Goal: Task Accomplishment & Management: Use online tool/utility

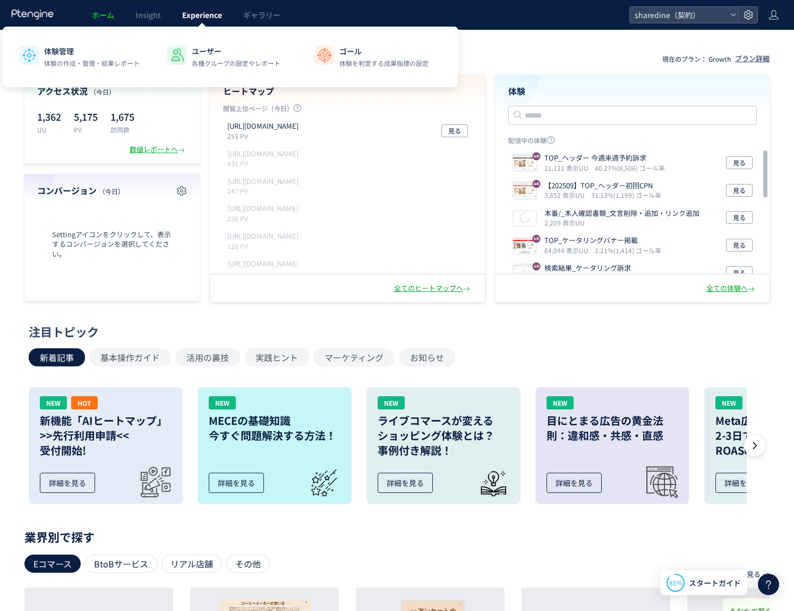
click at [184, 24] on link "Experience" at bounding box center [202, 15] width 61 height 30
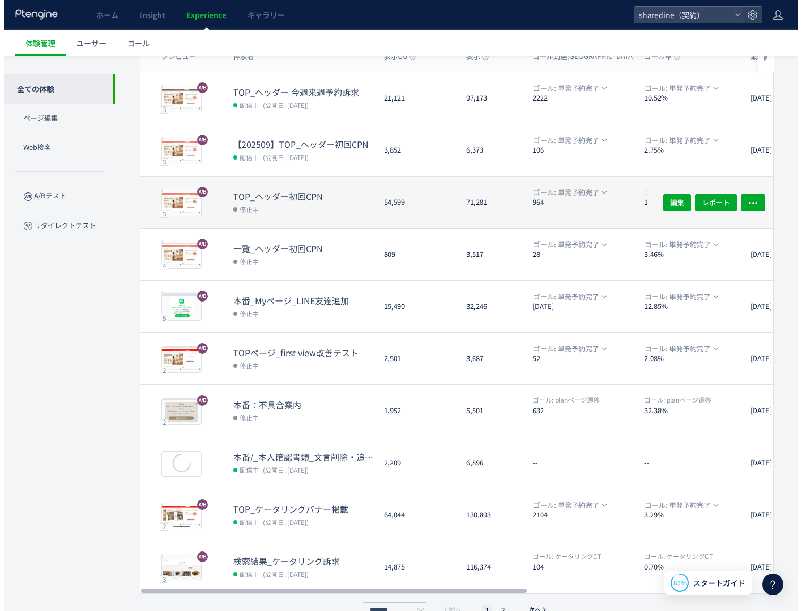
scroll to position [123, 0]
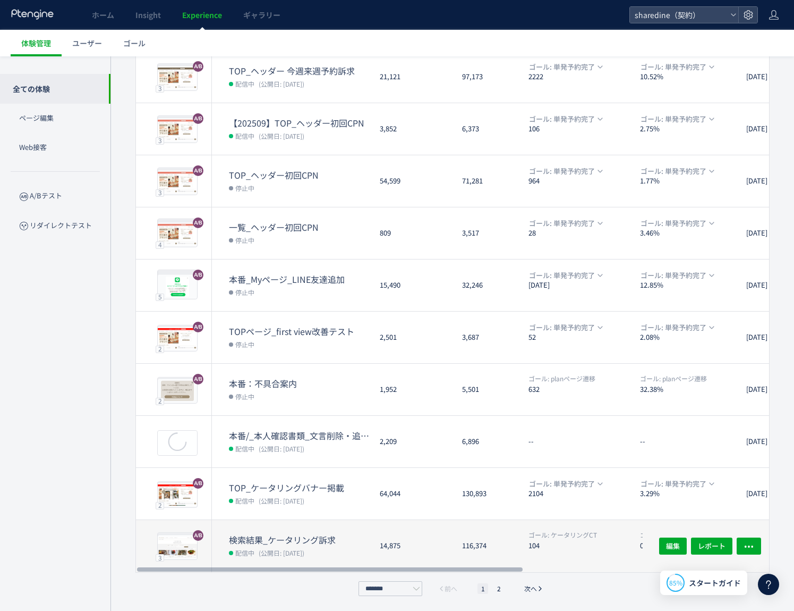
click at [220, 554] on div "検索結果_ケータリング訴求 配信中 (公開日: [DATE])" at bounding box center [291, 546] width 159 height 52
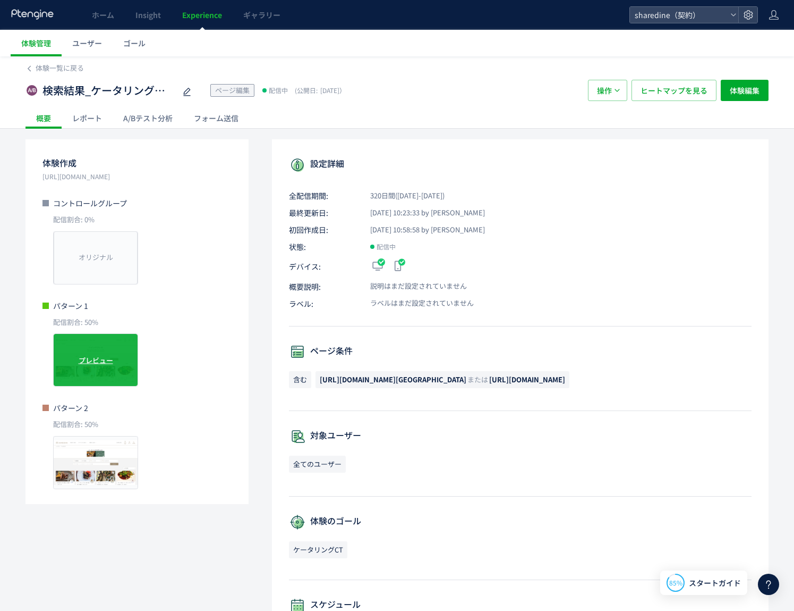
click at [115, 355] on div "プレビュー" at bounding box center [95, 359] width 85 height 53
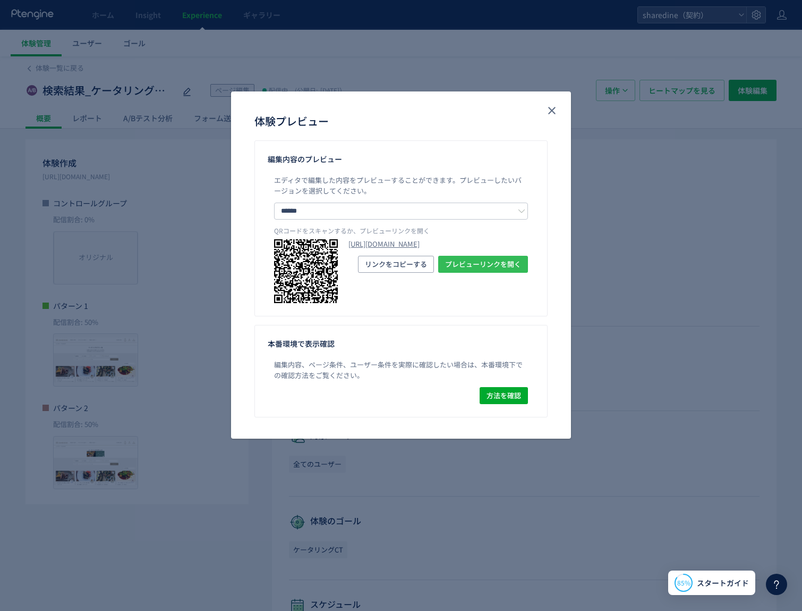
click at [465, 273] on span "プレビューリンクを開く" at bounding box center [483, 264] width 76 height 17
click at [553, 106] on icon "close" at bounding box center [552, 110] width 13 height 13
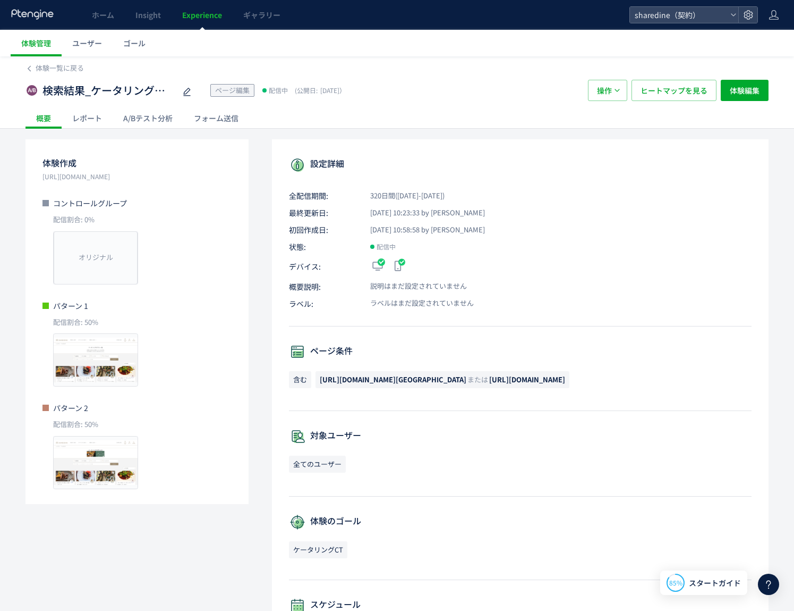
click at [216, 91] on span "ページ編集" at bounding box center [232, 90] width 35 height 10
click at [231, 91] on span "ページ編集" at bounding box center [232, 90] width 35 height 10
click at [753, 91] on span "体験編集" at bounding box center [745, 90] width 30 height 21
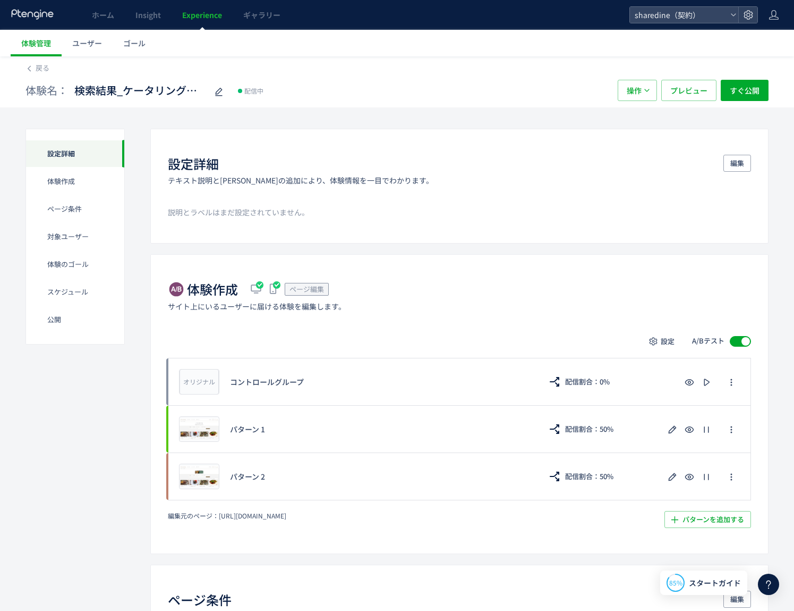
scroll to position [180, 0]
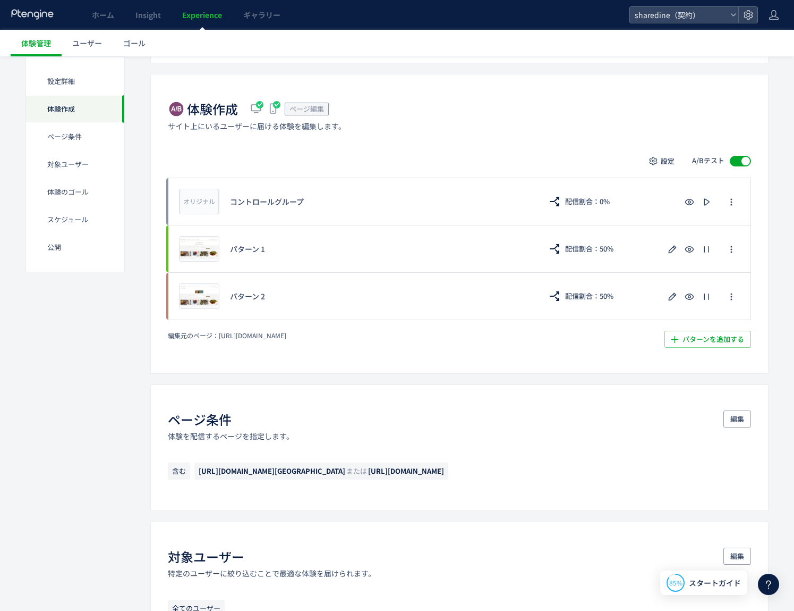
click at [295, 109] on span "ページ編集" at bounding box center [307, 109] width 35 height 10
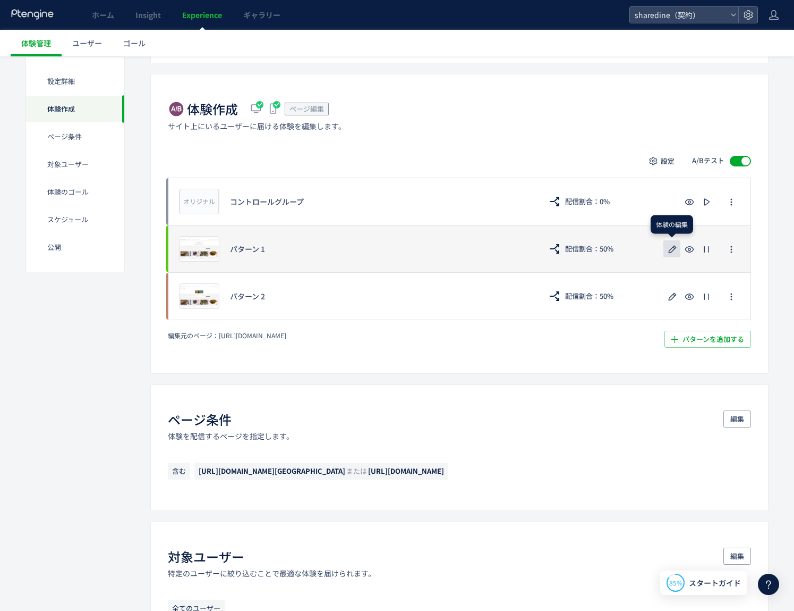
click at [674, 249] on use "button" at bounding box center [673, 249] width 8 height 8
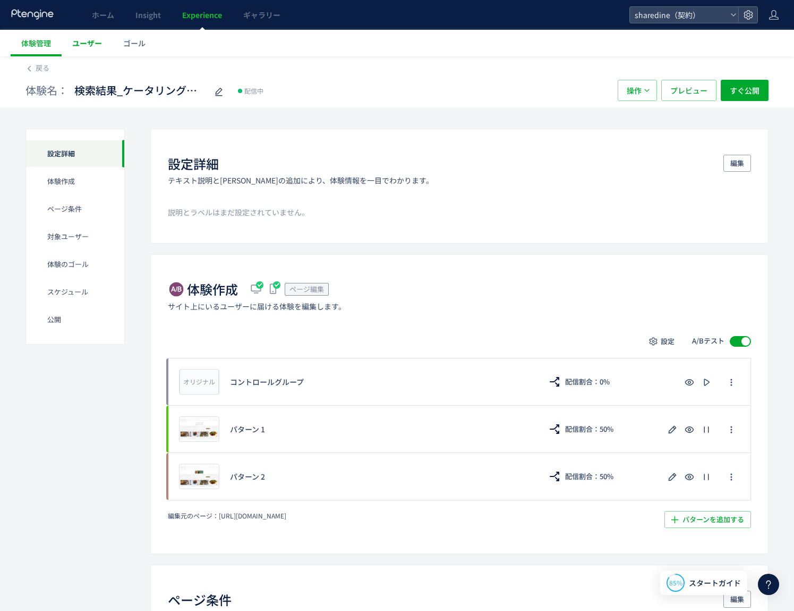
click at [99, 39] on span "ユーザー" at bounding box center [87, 43] width 30 height 11
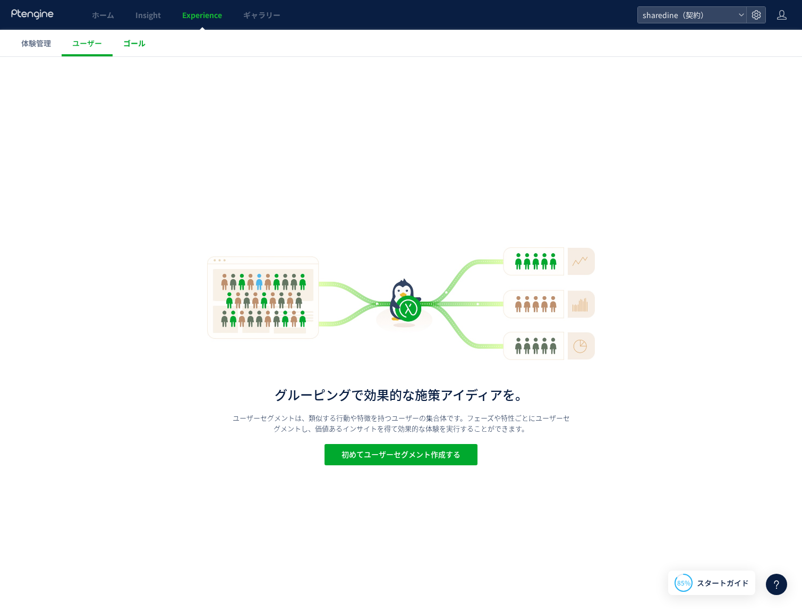
click at [145, 39] on link "ゴール" at bounding box center [135, 43] width 44 height 27
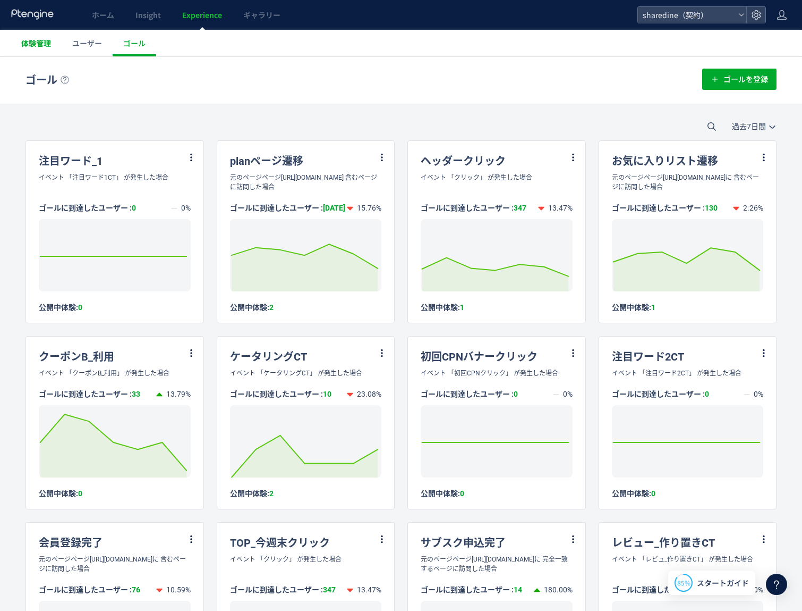
click at [28, 40] on span "体験管理" at bounding box center [36, 43] width 30 height 11
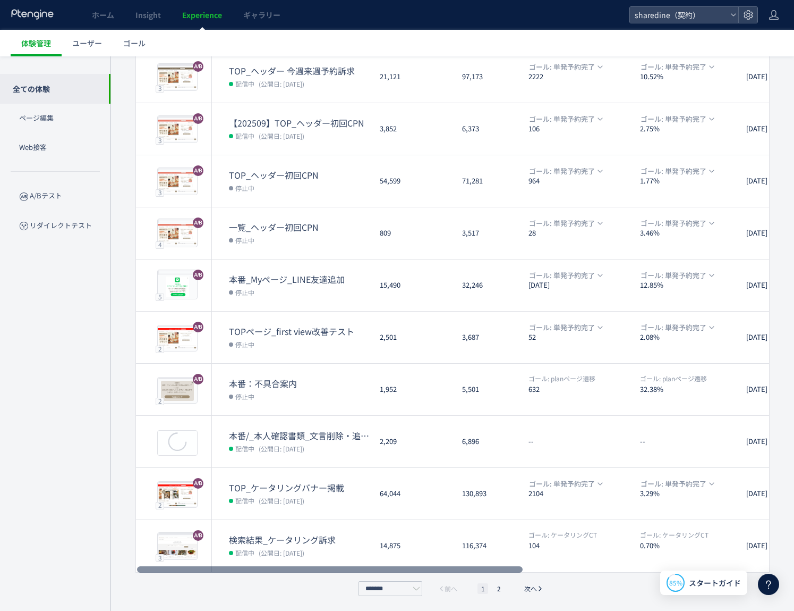
drag, startPoint x: 471, startPoint y: 566, endPoint x: 364, endPoint y: 553, distance: 108.1
click at [364, 566] on div at bounding box center [330, 569] width 386 height 6
drag, startPoint x: 522, startPoint y: 566, endPoint x: 357, endPoint y: 554, distance: 165.7
click at [357, 566] on div at bounding box center [330, 569] width 386 height 6
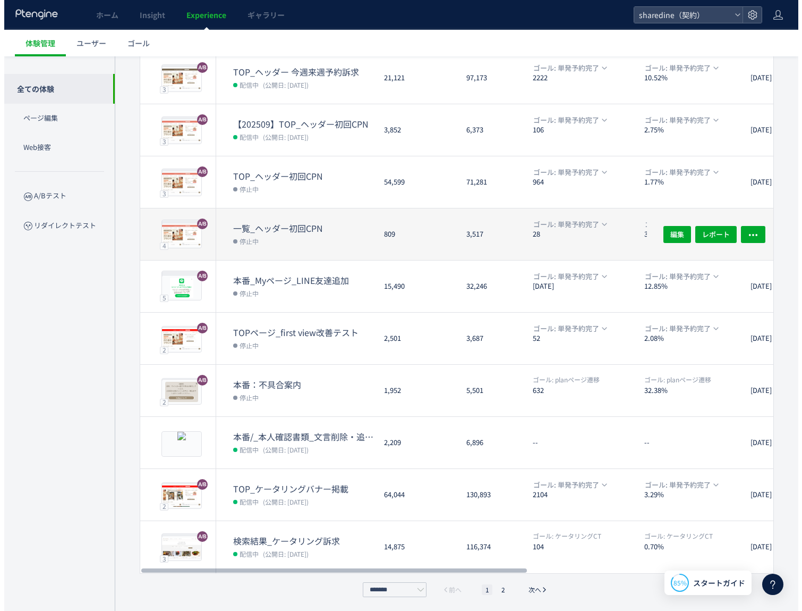
scroll to position [123, 0]
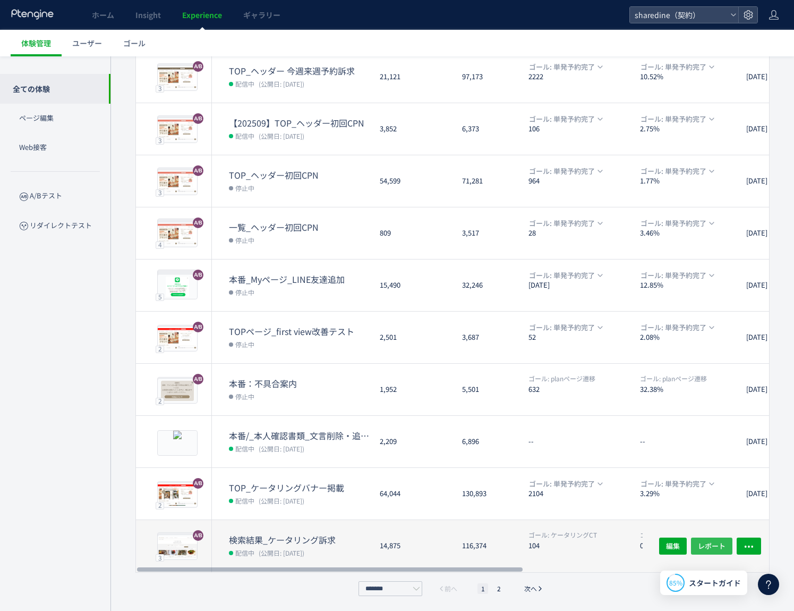
click at [708, 545] on span "レポート" at bounding box center [712, 545] width 28 height 17
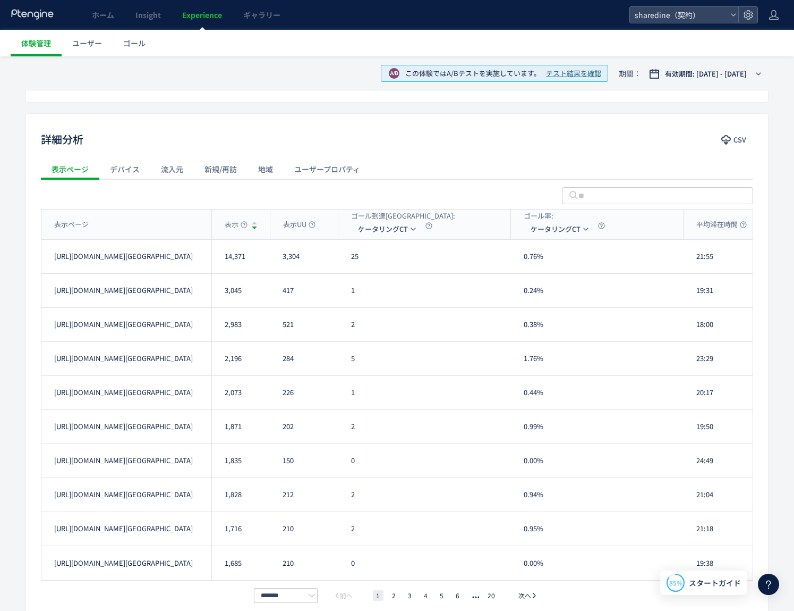
scroll to position [354, 0]
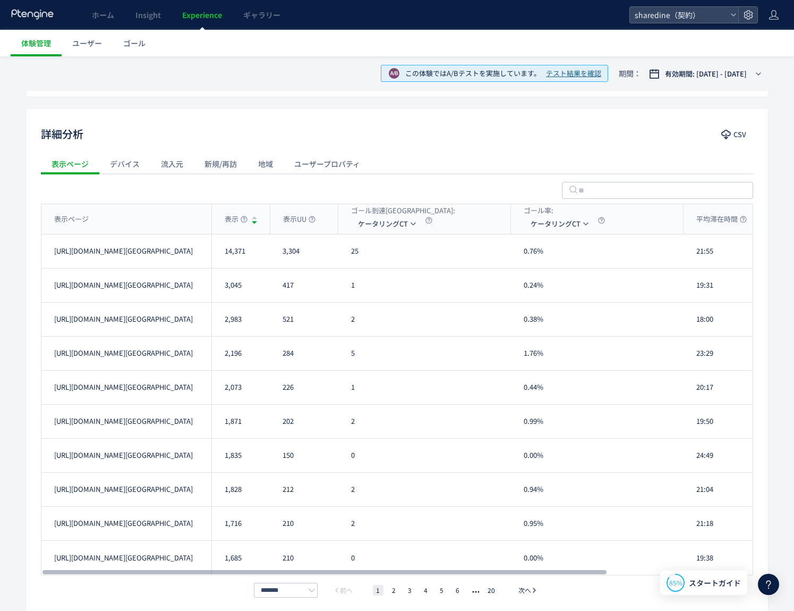
click at [385, 260] on div "25" at bounding box center [424, 250] width 173 height 33
click at [402, 219] on span "ケータリングCT" at bounding box center [383, 223] width 50 height 17
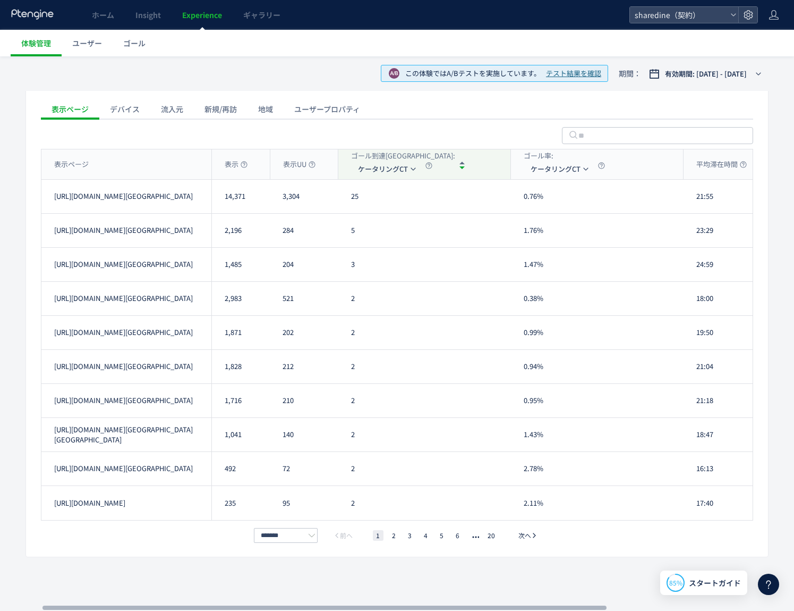
scroll to position [0, 0]
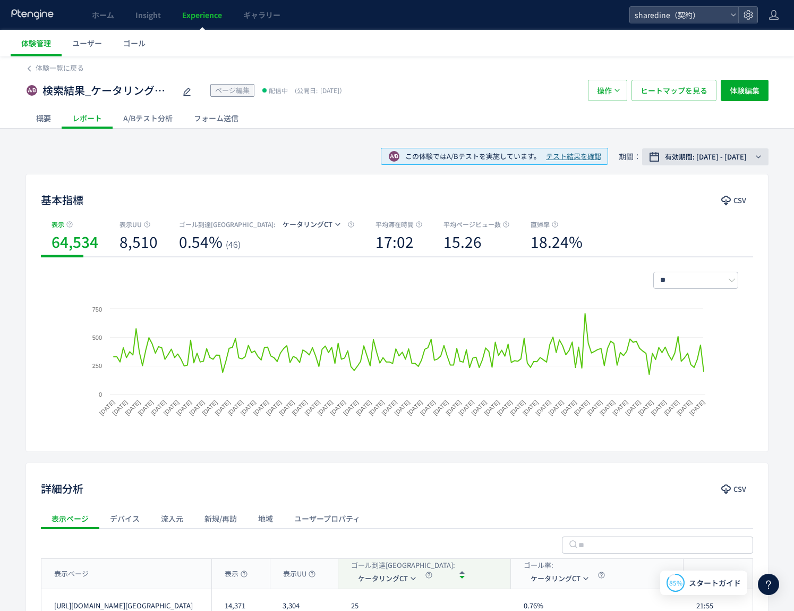
click at [723, 161] on span "有効期間: [DATE] - [DATE]" at bounding box center [706, 156] width 82 height 11
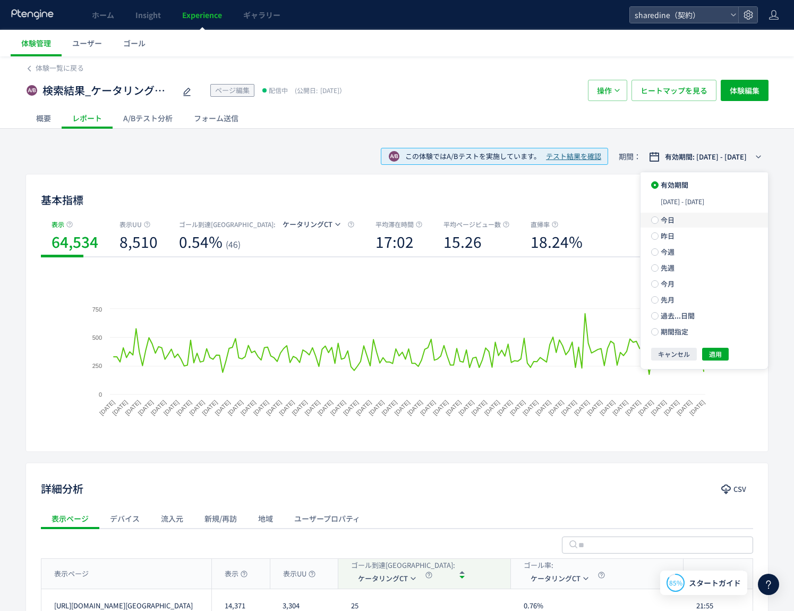
click at [688, 222] on label "今日" at bounding box center [705, 220] width 128 height 15
click at [713, 333] on span "適用" at bounding box center [715, 334] width 13 height 13
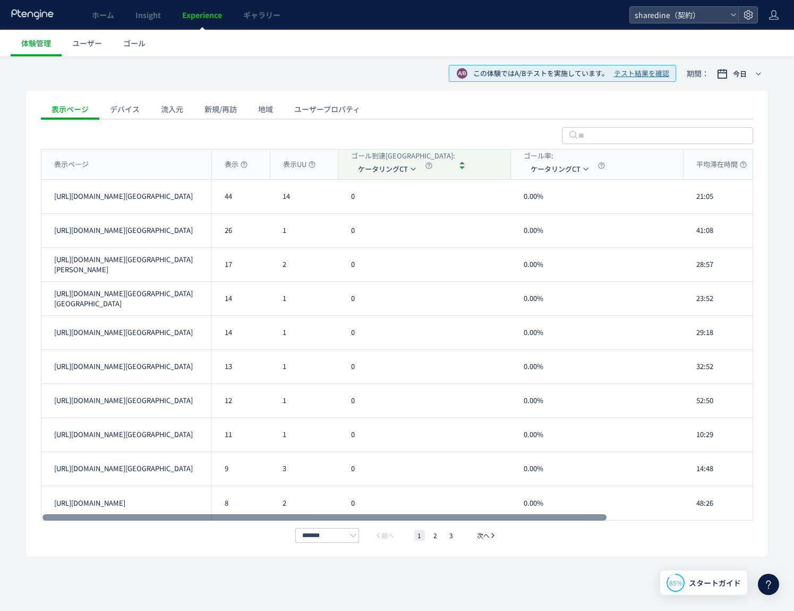
drag, startPoint x: 429, startPoint y: 518, endPoint x: 318, endPoint y: 523, distance: 111.7
click at [318, 520] on div at bounding box center [325, 517] width 564 height 6
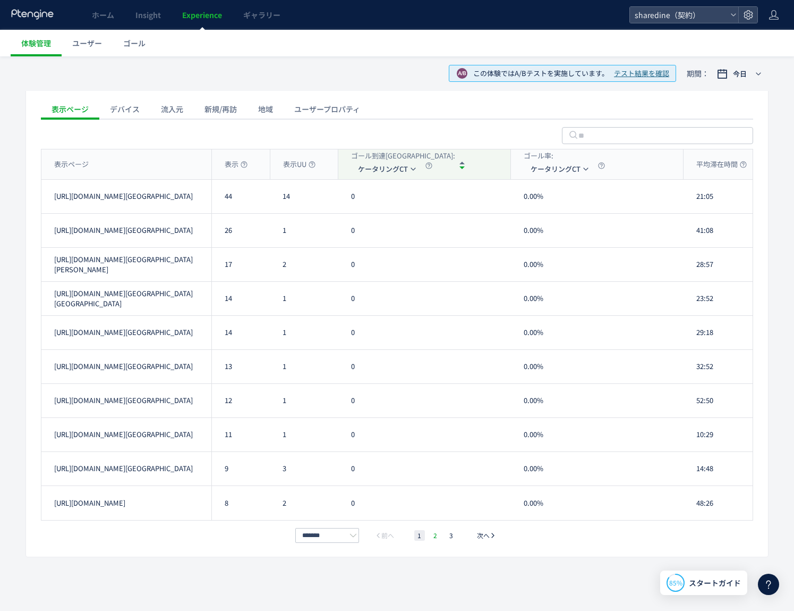
click at [433, 538] on li "2" at bounding box center [435, 535] width 11 height 11
click at [448, 536] on li "3" at bounding box center [451, 535] width 11 height 11
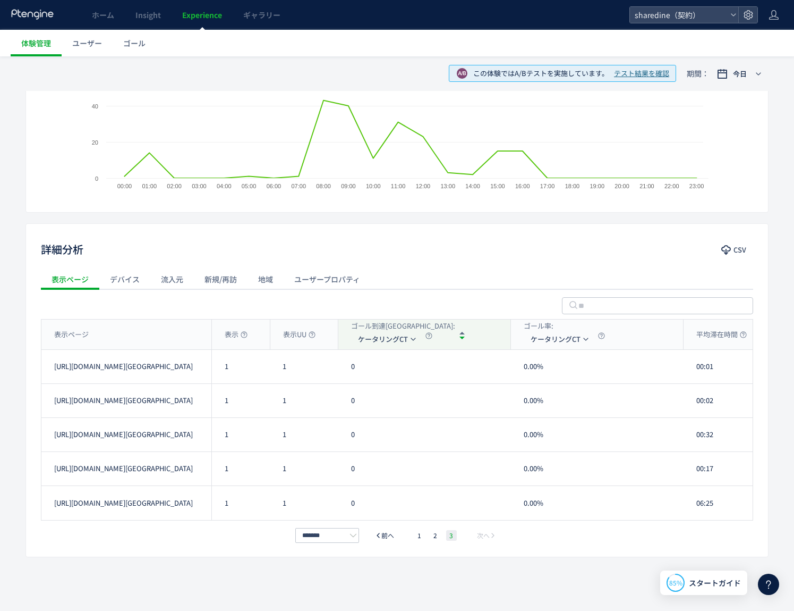
scroll to position [207, 0]
click at [422, 539] on li "1" at bounding box center [419, 535] width 11 height 11
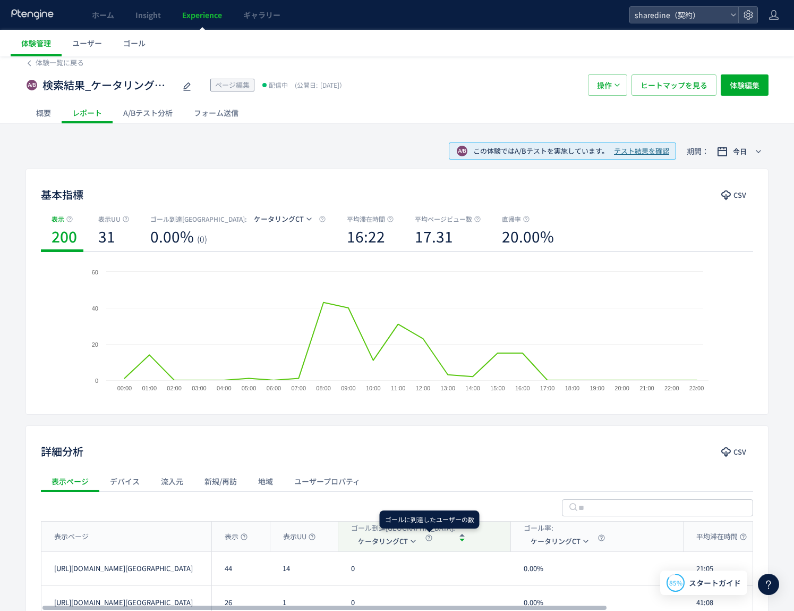
scroll to position [0, 0]
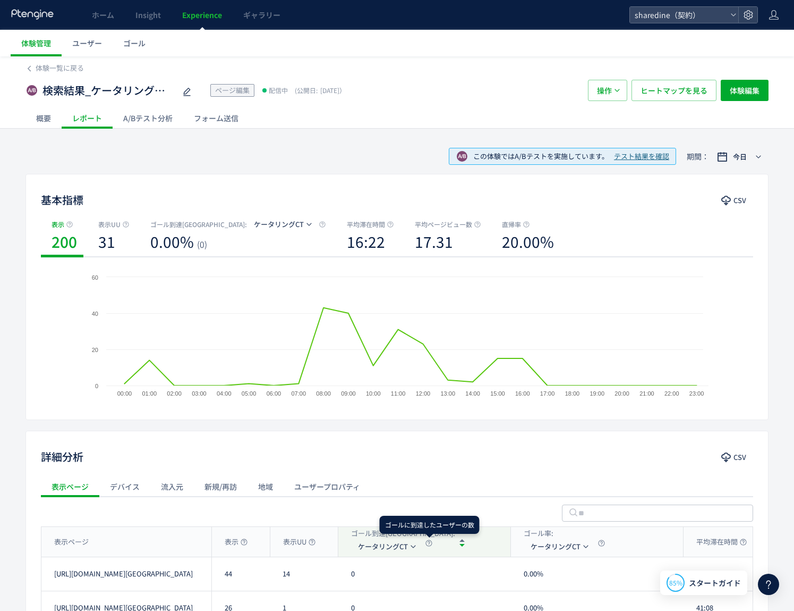
click at [643, 153] on span "テスト結果を確認" at bounding box center [641, 156] width 55 height 10
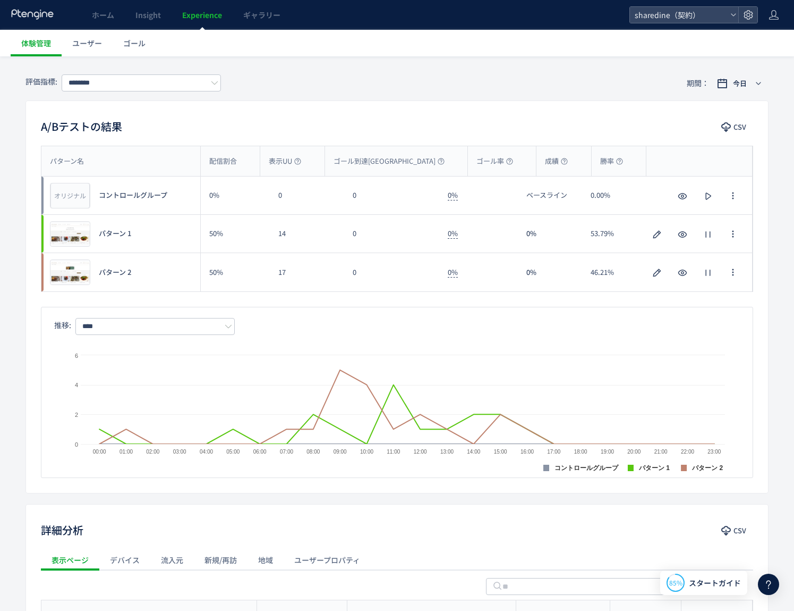
scroll to position [113, 0]
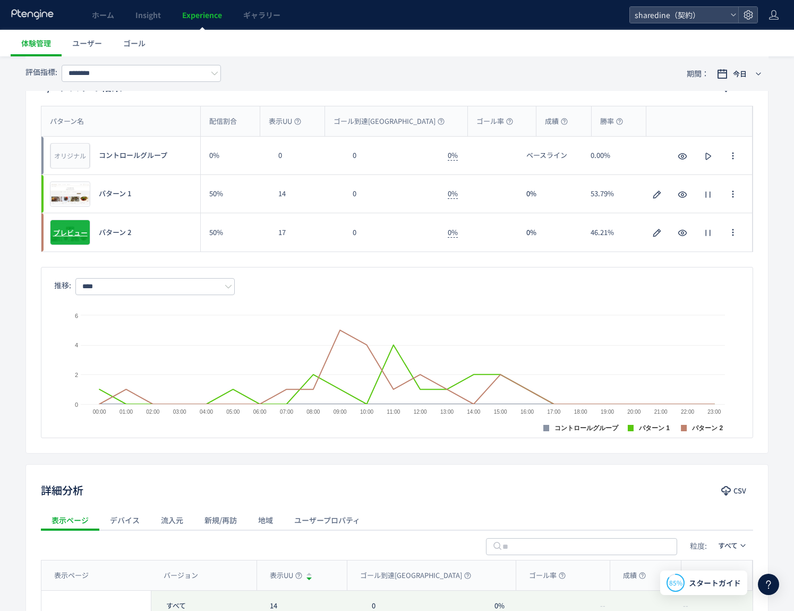
click at [79, 235] on span "プレビュー" at bounding box center [70, 232] width 35 height 10
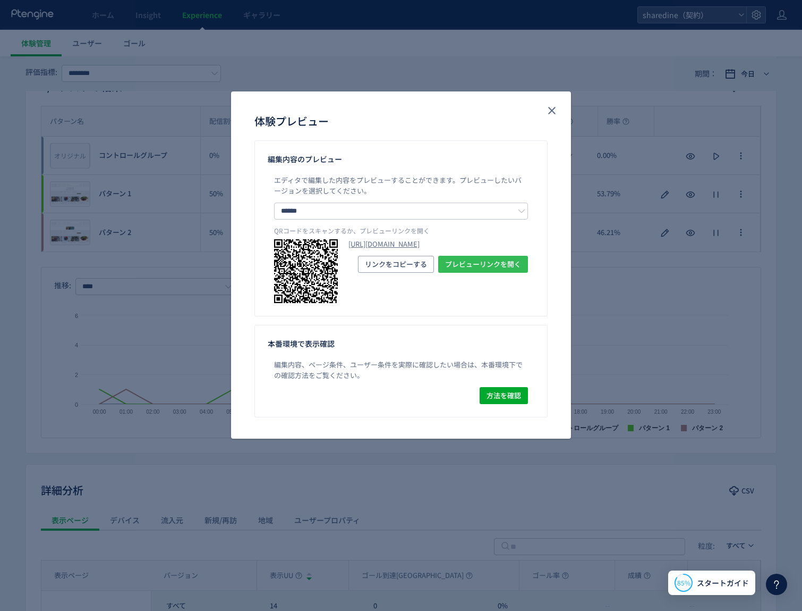
click at [501, 273] on span "プレビューリンクを開く" at bounding box center [483, 264] width 76 height 17
click at [553, 107] on icon "close" at bounding box center [552, 110] width 13 height 13
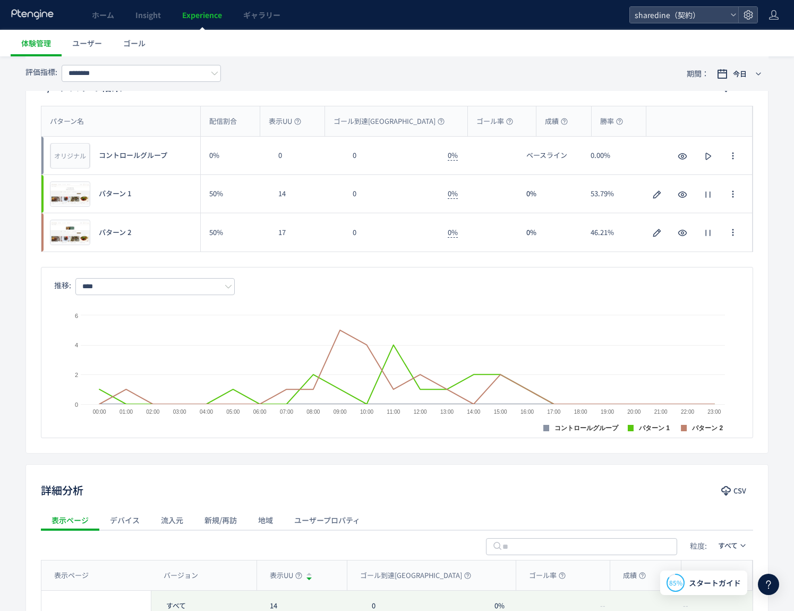
click at [109, 190] on span "パターン 1" at bounding box center [115, 194] width 32 height 10
click at [70, 191] on span "プレビュー" at bounding box center [70, 194] width 35 height 10
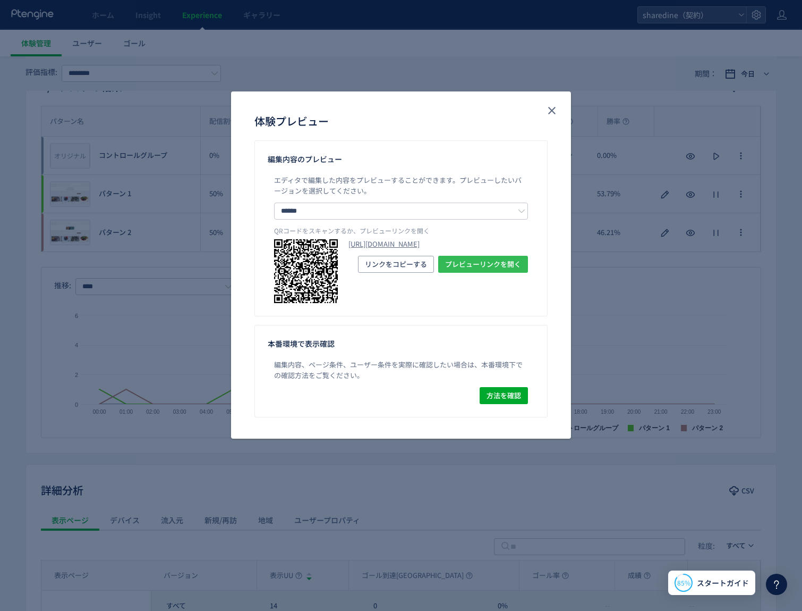
click at [517, 273] on span "プレビューリンクを開く" at bounding box center [483, 264] width 76 height 17
click at [544, 109] on button "close" at bounding box center [552, 110] width 17 height 17
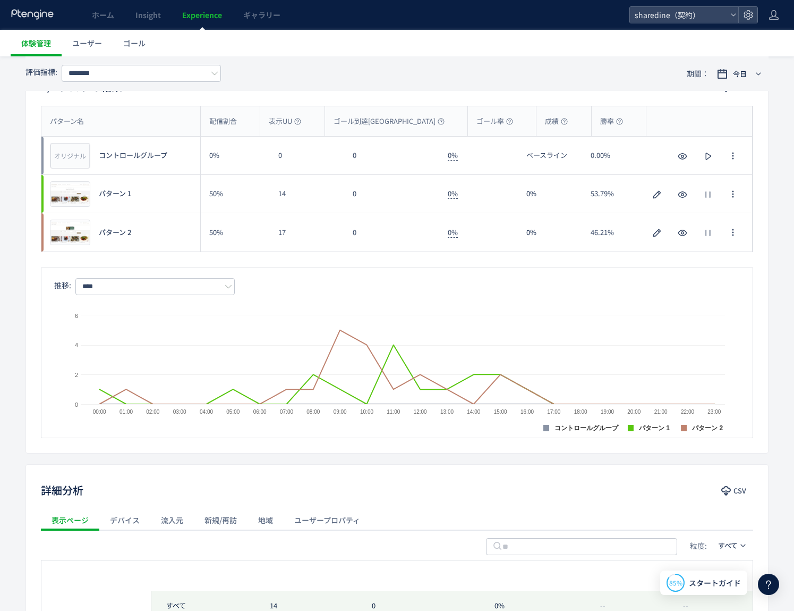
scroll to position [0, 0]
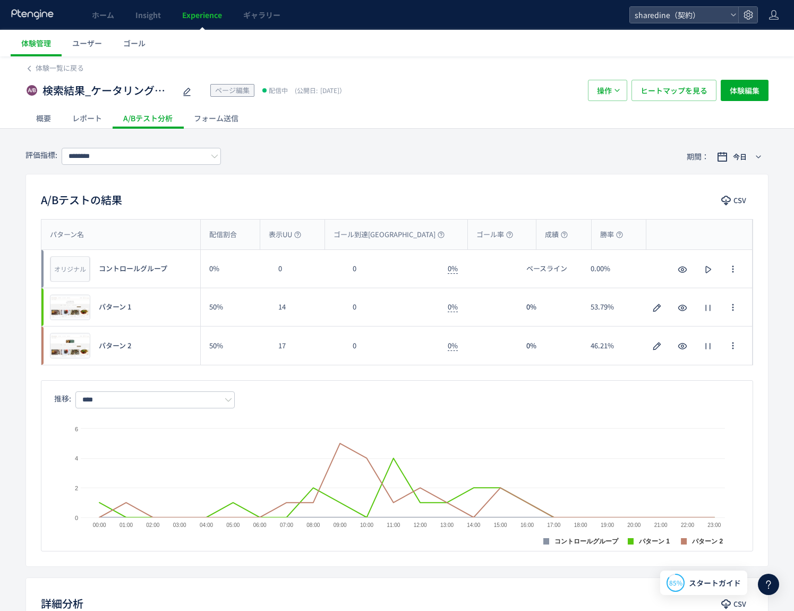
click at [48, 63] on div "体験一覧に戻る" at bounding box center [397, 64] width 743 height 17
click at [47, 67] on span "体験一覧に戻る" at bounding box center [60, 68] width 48 height 10
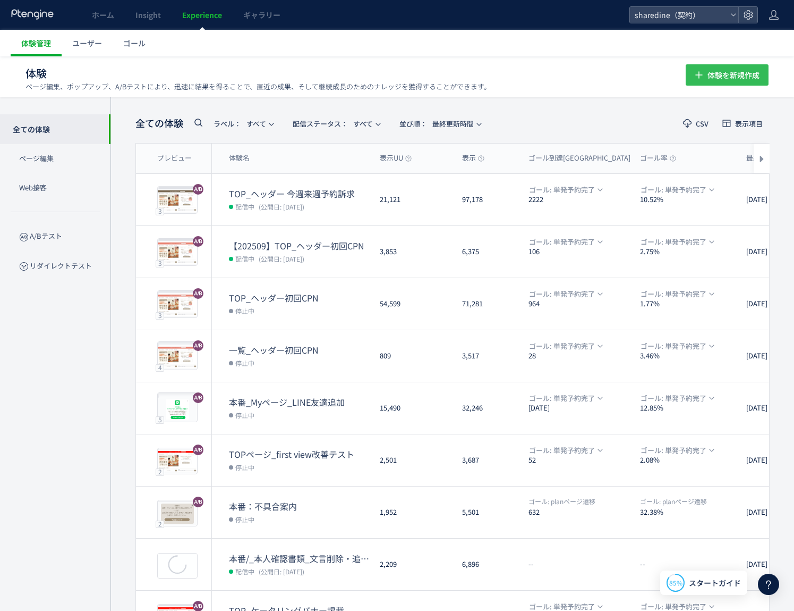
click at [742, 78] on span "体験を新規作成" at bounding box center [734, 74] width 52 height 21
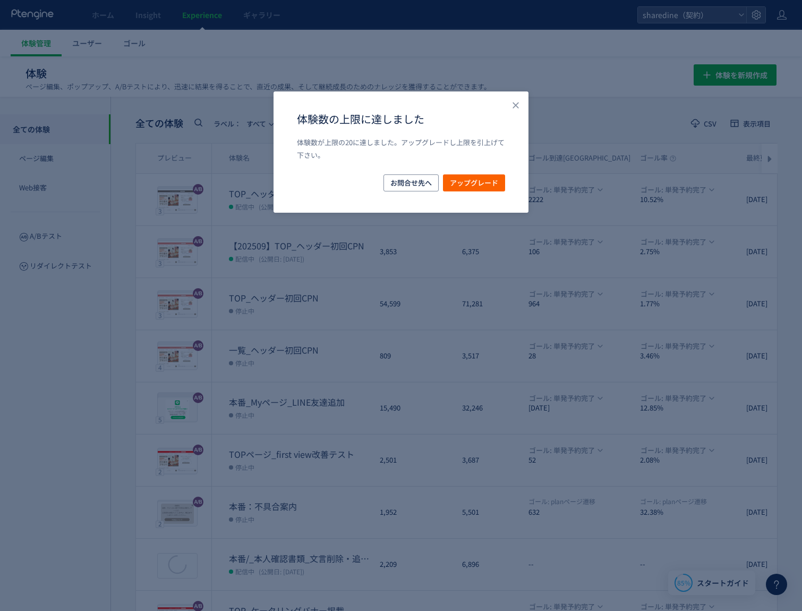
click at [510, 113] on div "体験数の上限に達しました 体験数が上限の20に達しました。アップグレードし上限を引上げて下さい。 お問合せ先へ アップグレード" at bounding box center [401, 151] width 255 height 121
click at [511, 109] on icon "Close" at bounding box center [516, 105] width 11 height 11
